Goal: Navigation & Orientation: Find specific page/section

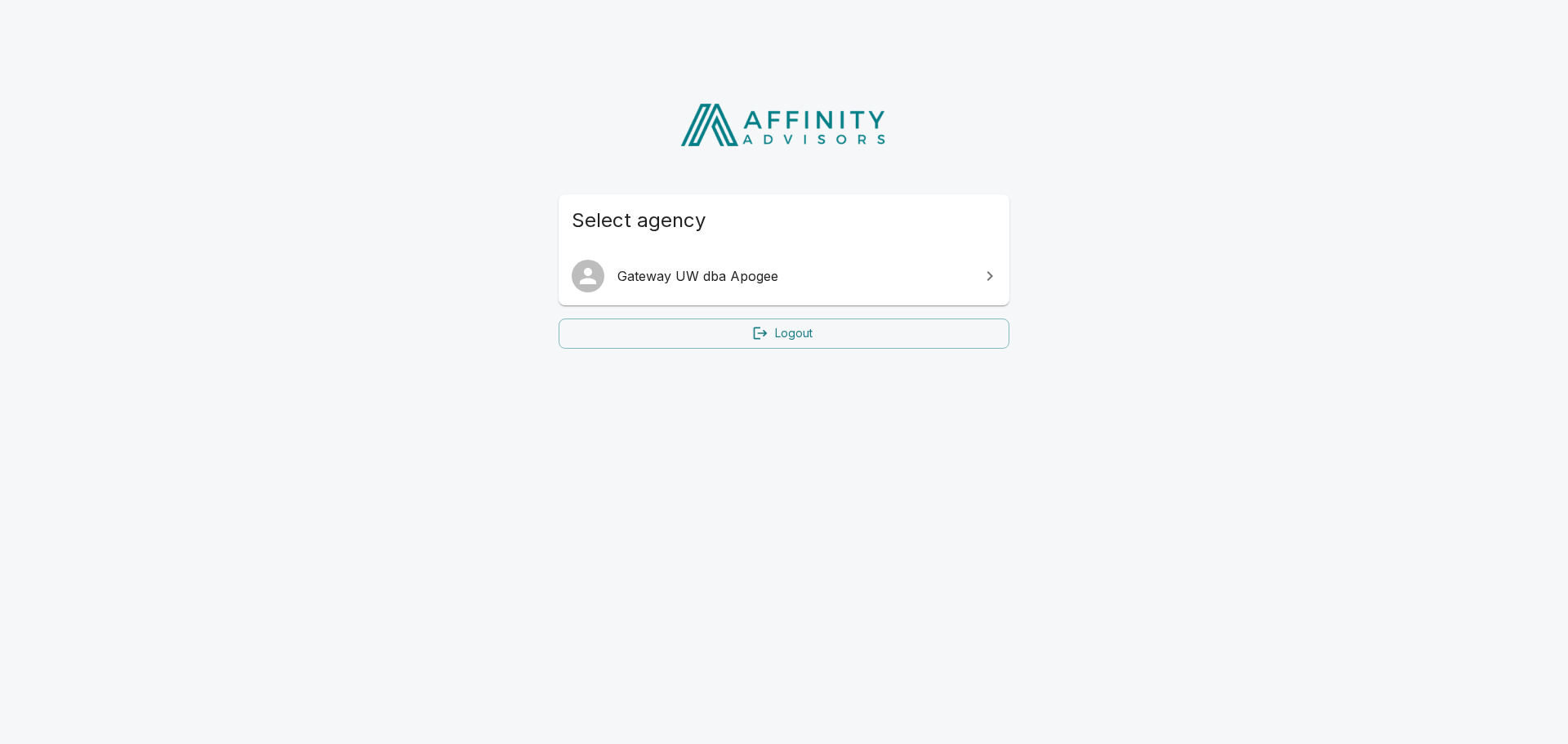
click at [740, 278] on span "Gateway UW dba Apogee" at bounding box center [793, 275] width 353 height 20
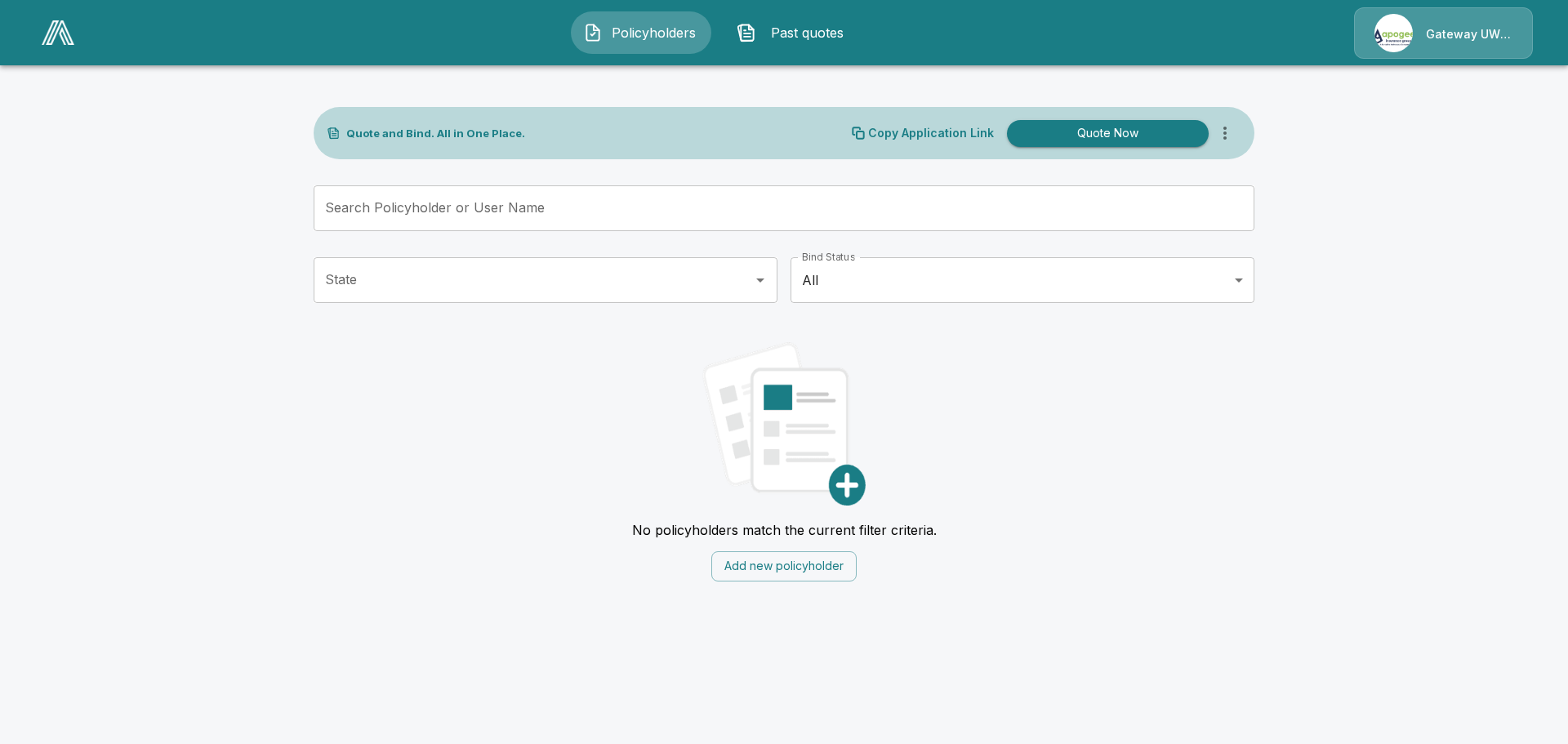
click at [1394, 37] on div "Gateway UW dba Apogee" at bounding box center [1444, 34] width 179 height 52
drag, startPoint x: 1423, startPoint y: 77, endPoint x: 1438, endPoint y: 71, distance: 16.2
click at [1424, 77] on main "Quote and Bind. All in One Place. Copy Application Link Quote Now Search Policy…" at bounding box center [784, 300] width 1568 height 601
click at [1508, 34] on div "Gateway UW dba Apogee" at bounding box center [1444, 34] width 179 height 52
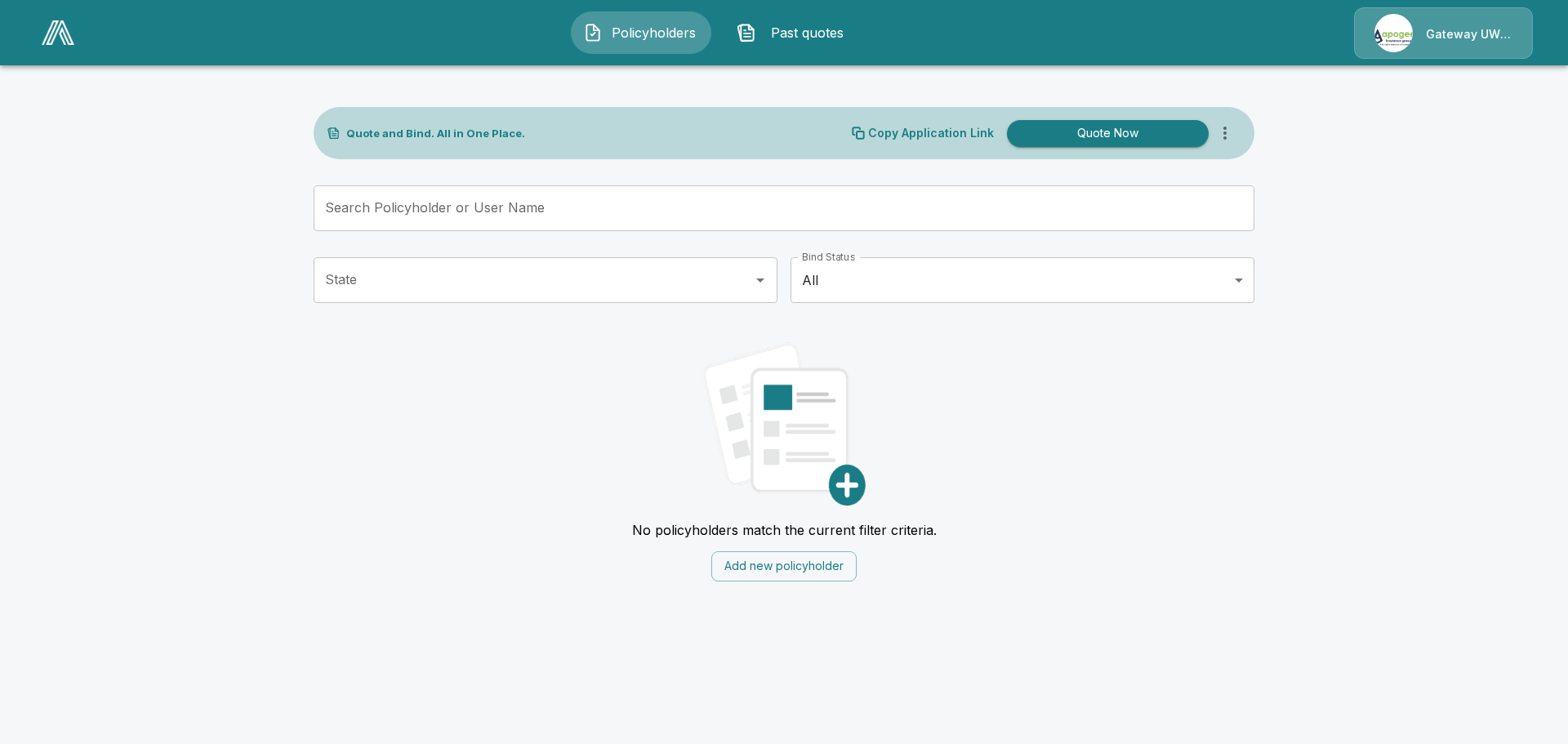
click at [1479, 33] on div "Gateway UW dba Apogee" at bounding box center [1444, 34] width 179 height 52
click at [1484, 155] on main "Quote and Bind. All in One Place. Copy Application Link Quote Now Search Policy…" at bounding box center [784, 300] width 1568 height 601
click at [50, 36] on img at bounding box center [58, 33] width 33 height 24
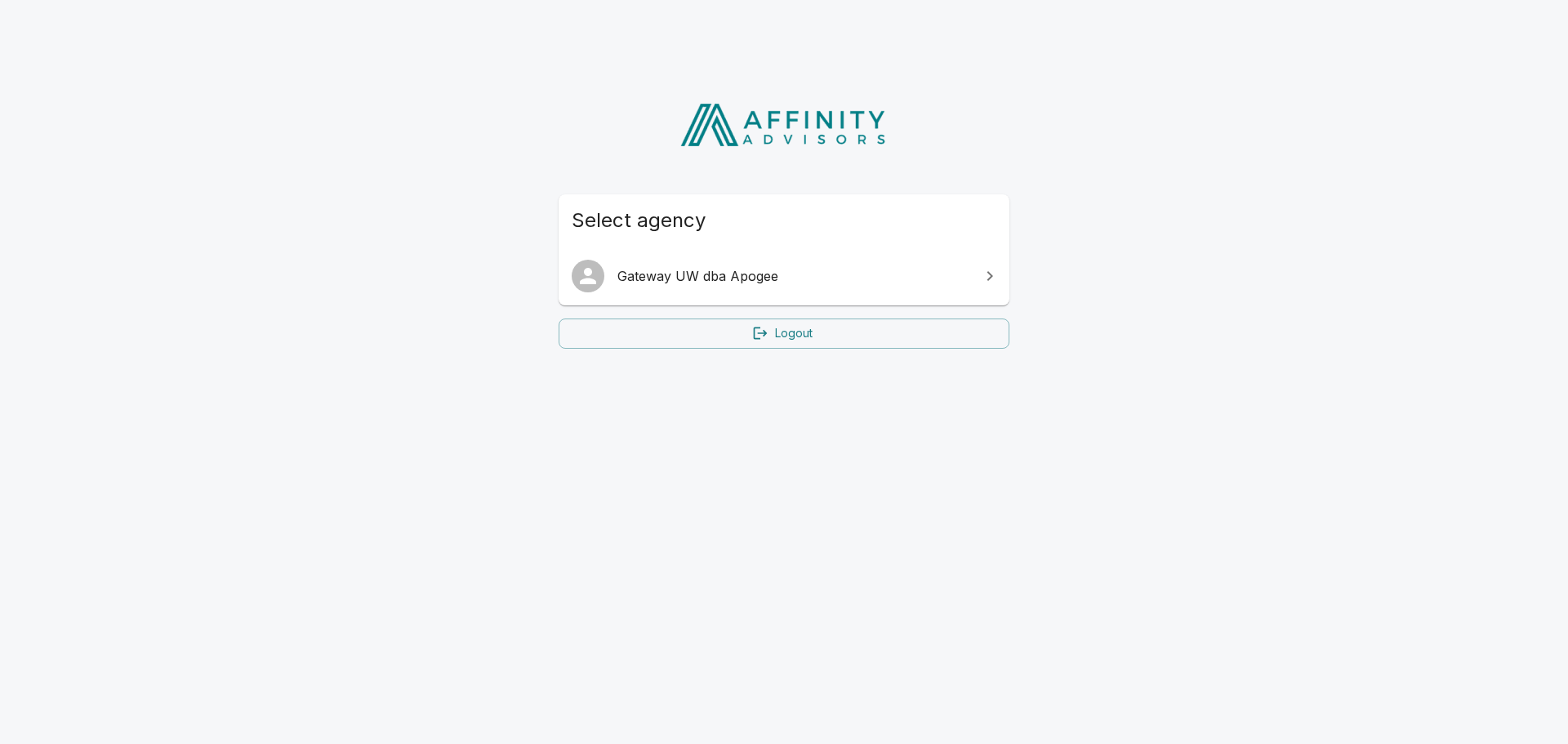
click at [799, 329] on link "Logout" at bounding box center [784, 333] width 451 height 30
